Goal: Find specific page/section: Locate item on page

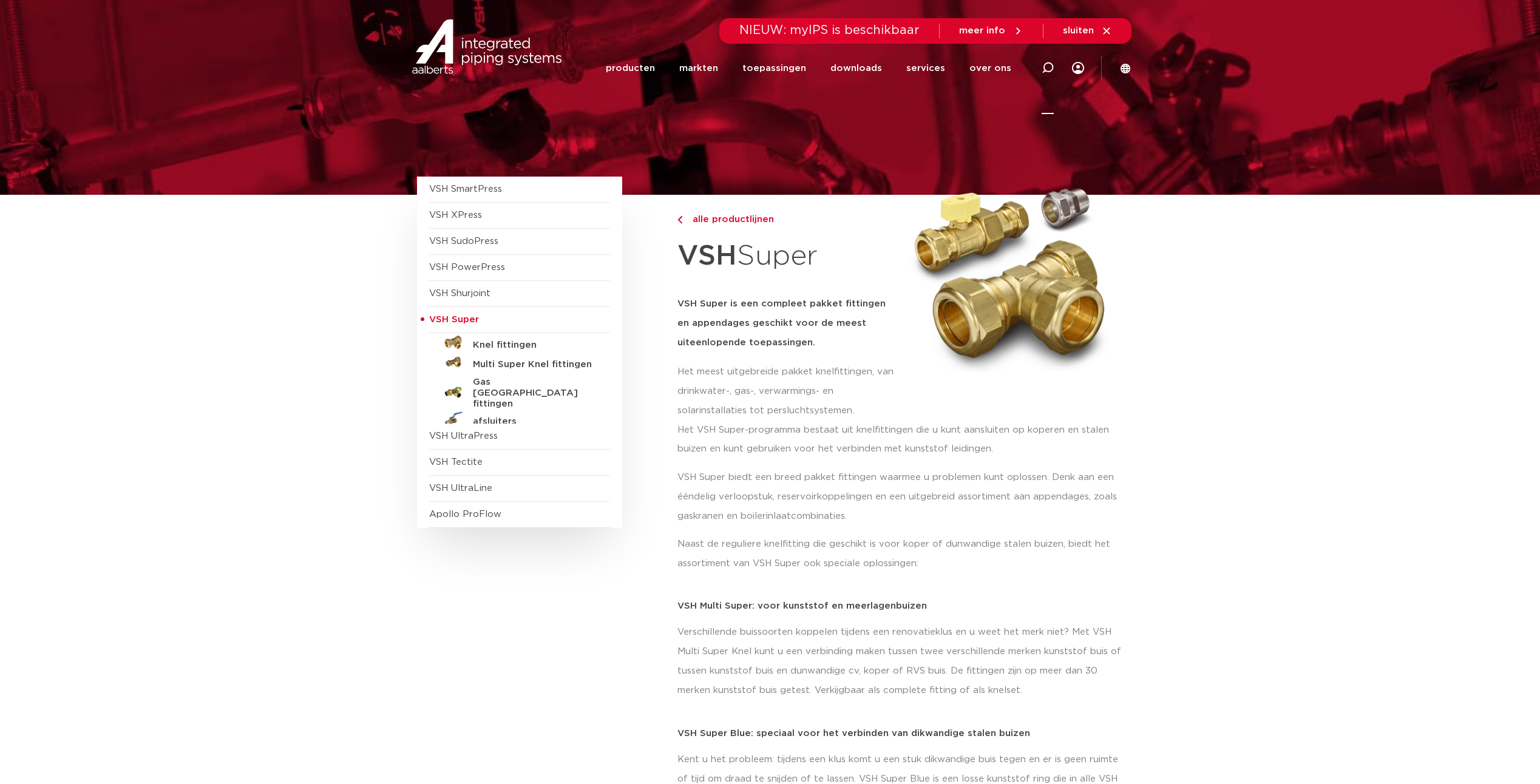
click at [1047, 65] on icon at bounding box center [1048, 67] width 12 height 12
type input "pwr9490776"
click button "Zoeken" at bounding box center [0, 0] width 0 height 0
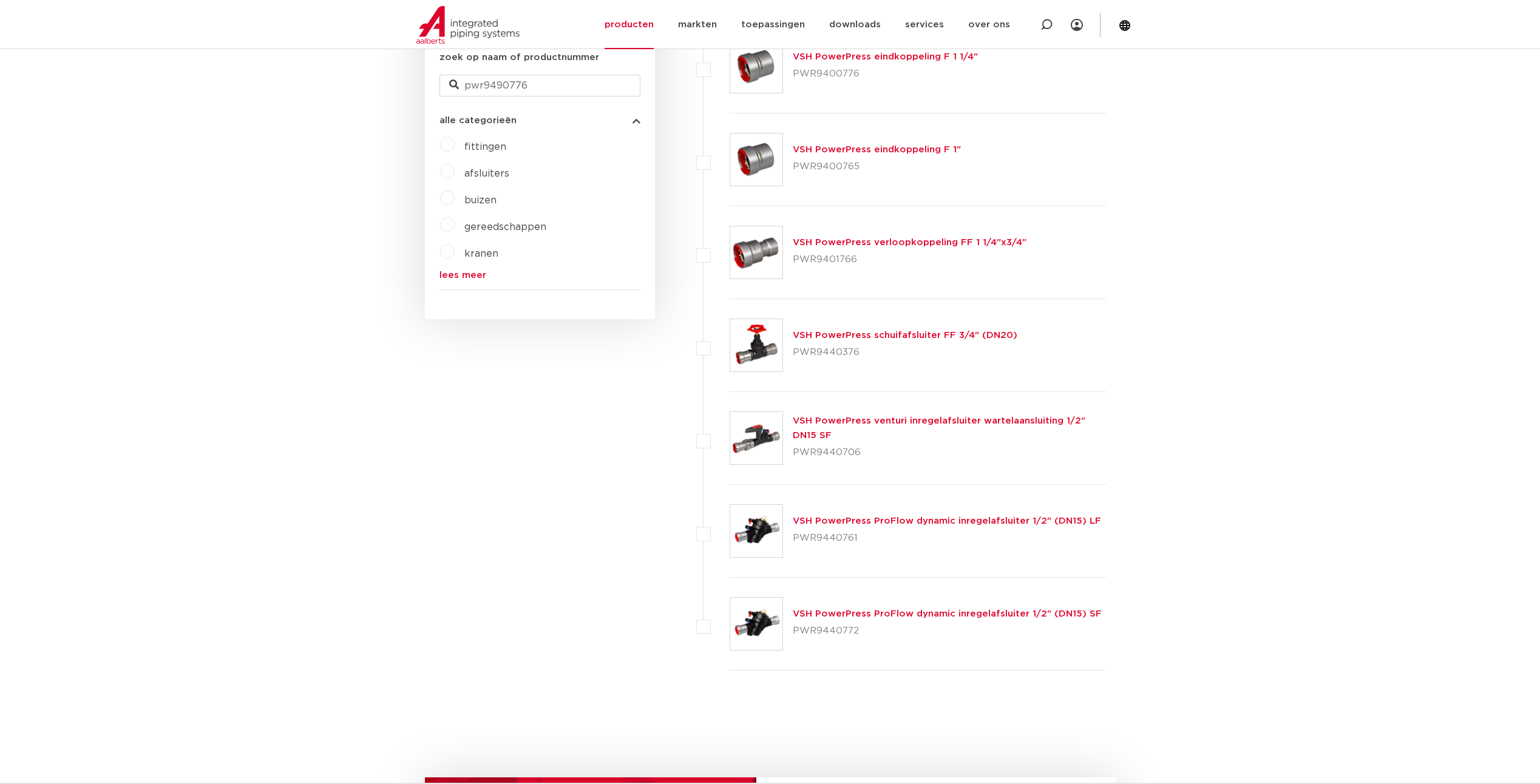
scroll to position [2, 0]
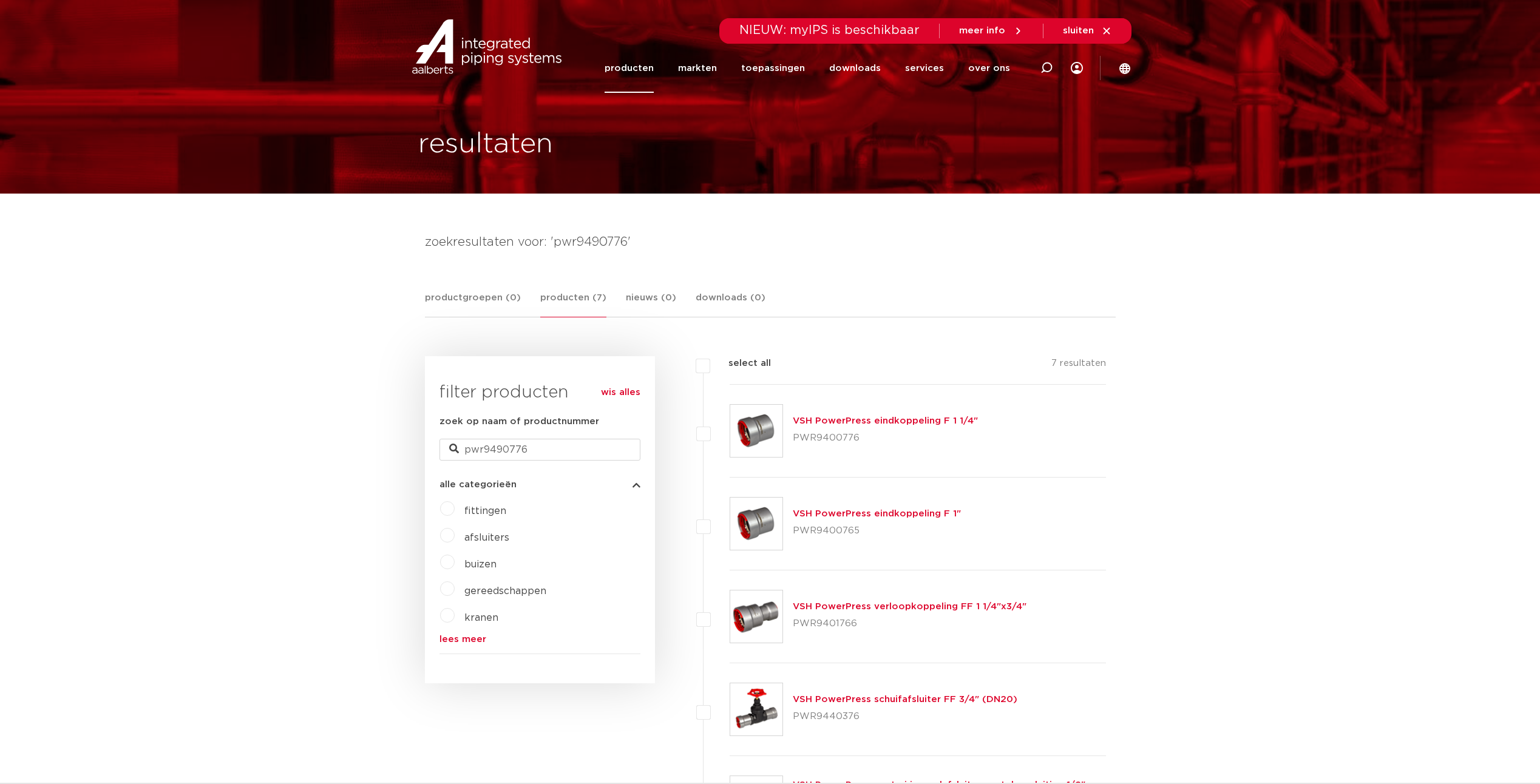
click at [830, 418] on link "VSH PowerPress eindkoppeling F 1 1/4"" at bounding box center [885, 421] width 185 height 9
